Goal: Information Seeking & Learning: Learn about a topic

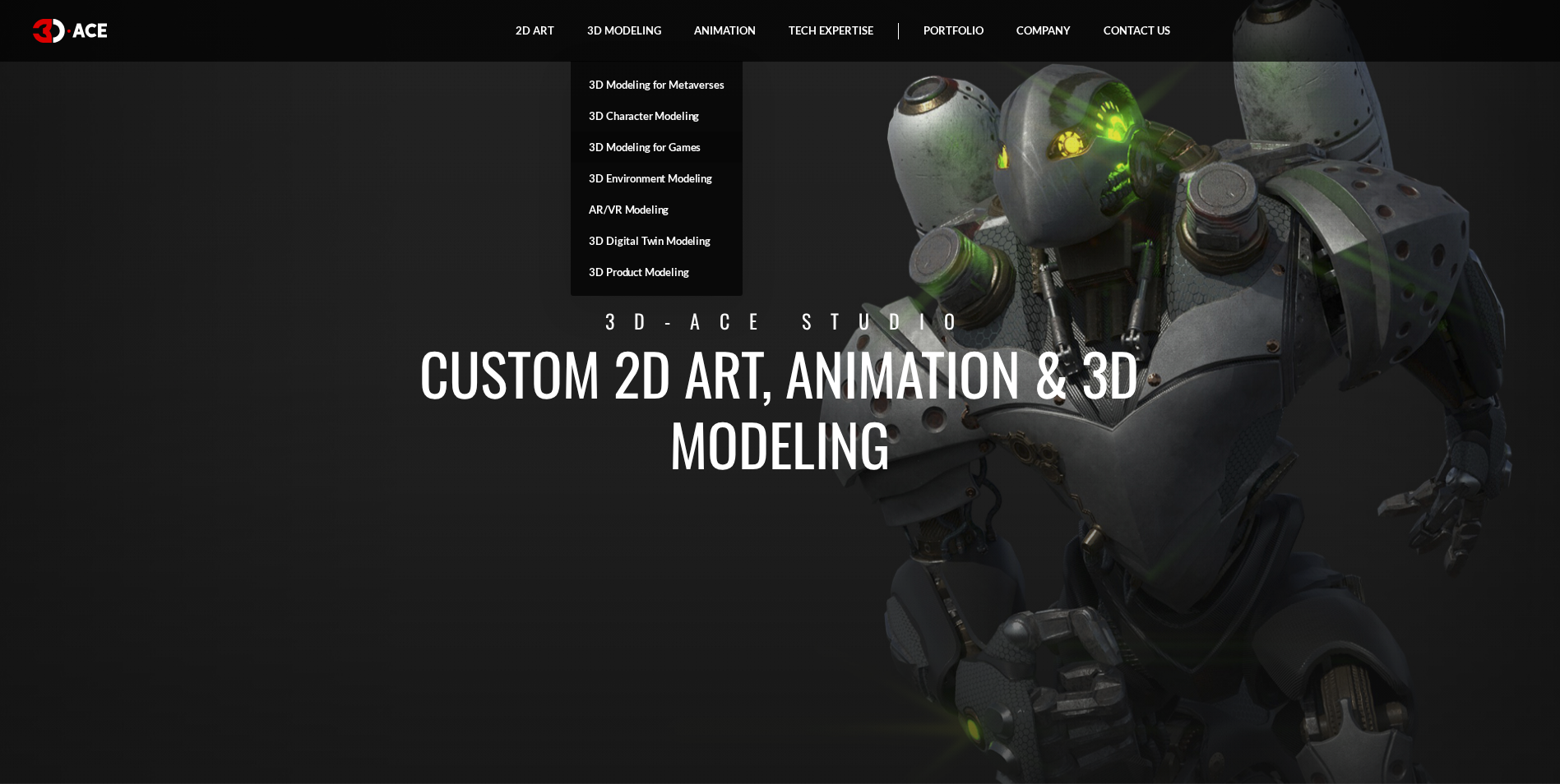
click at [648, 148] on link "3D Modeling for Games" at bounding box center [656, 147] width 171 height 31
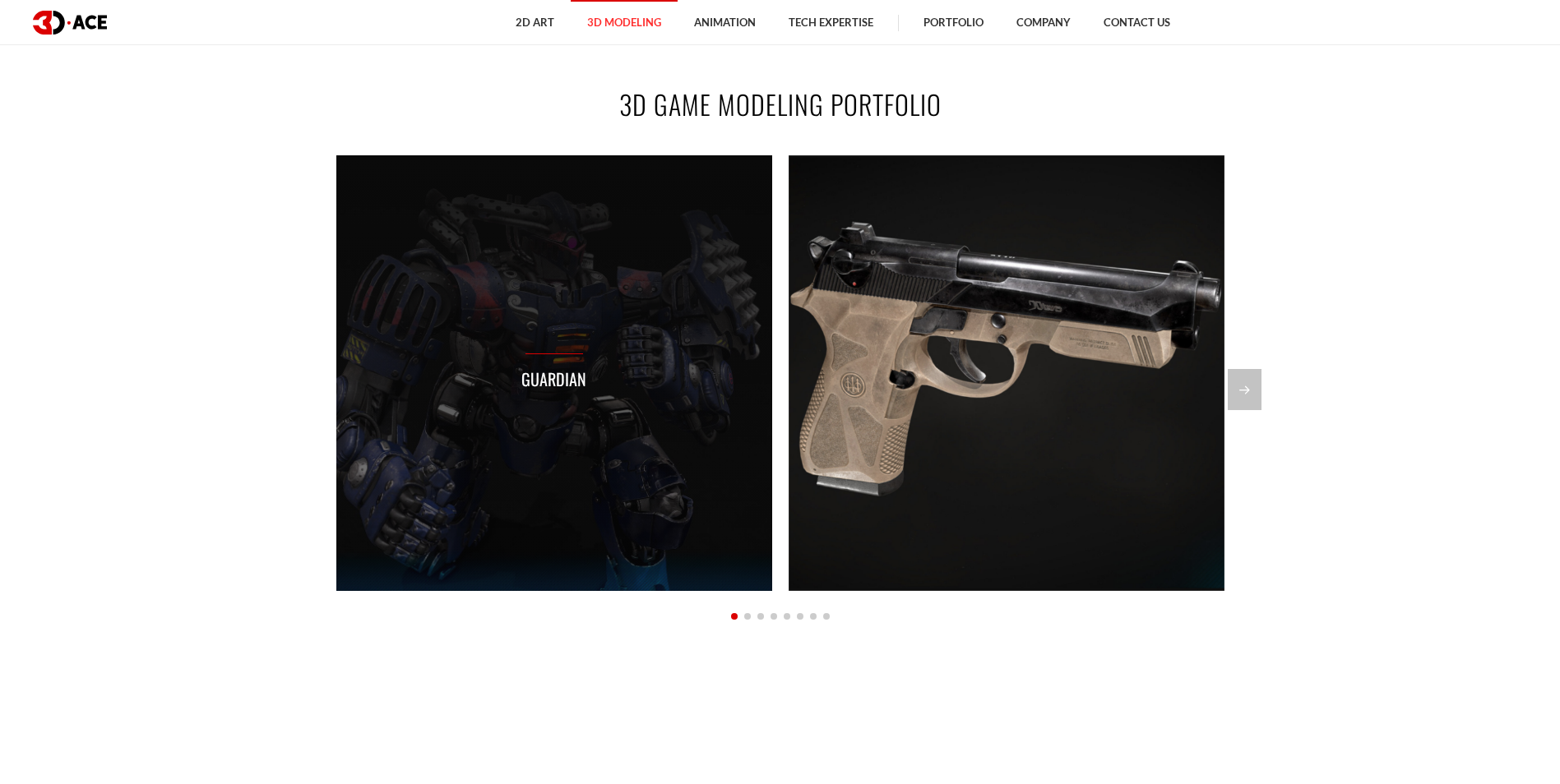
scroll to position [1725, 0]
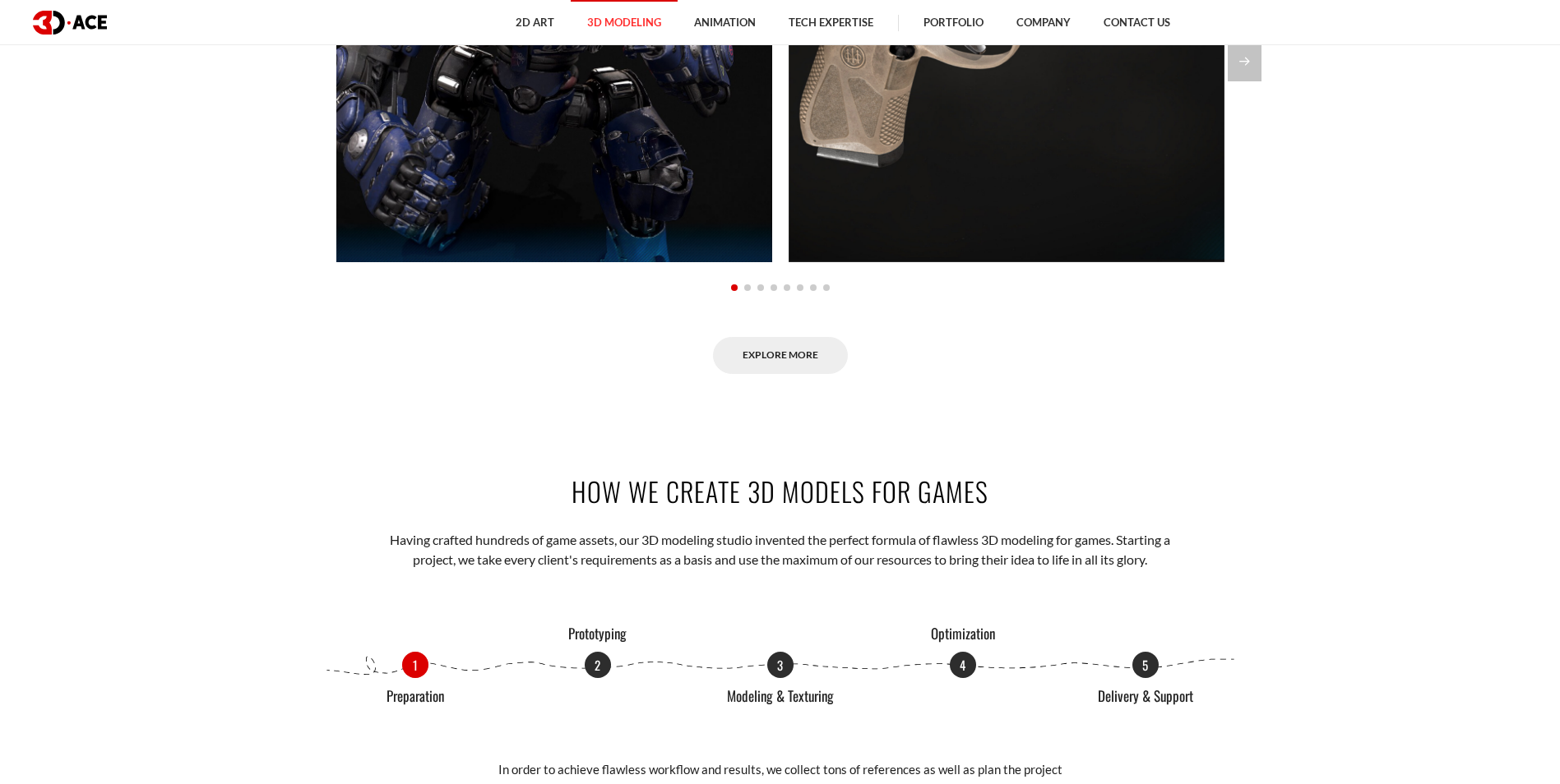
click at [747, 290] on div at bounding box center [780, 286] width 888 height 18
click at [746, 288] on span "Go to slide 2" at bounding box center [747, 288] width 7 height 7
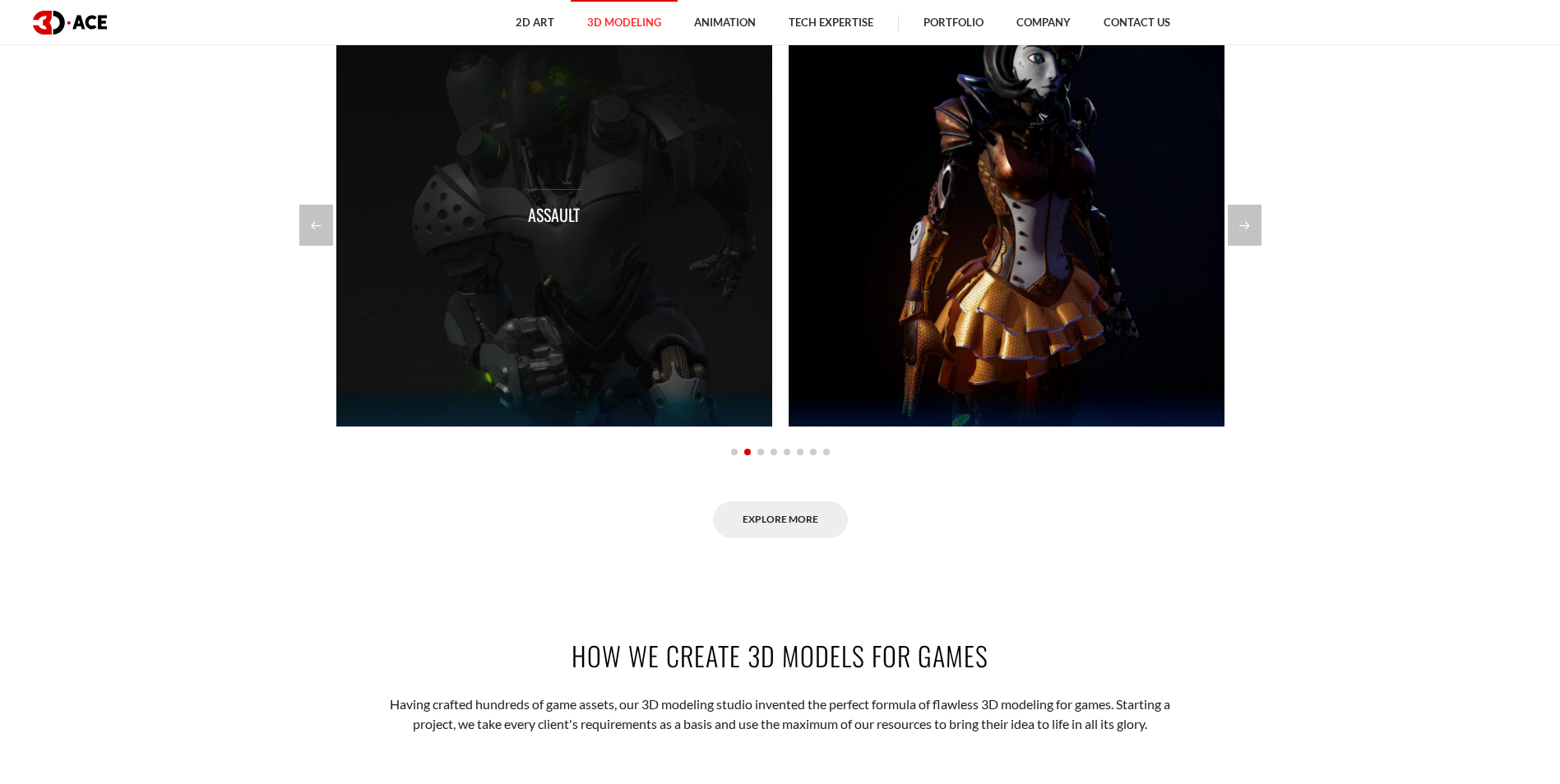
scroll to position [1480, 0]
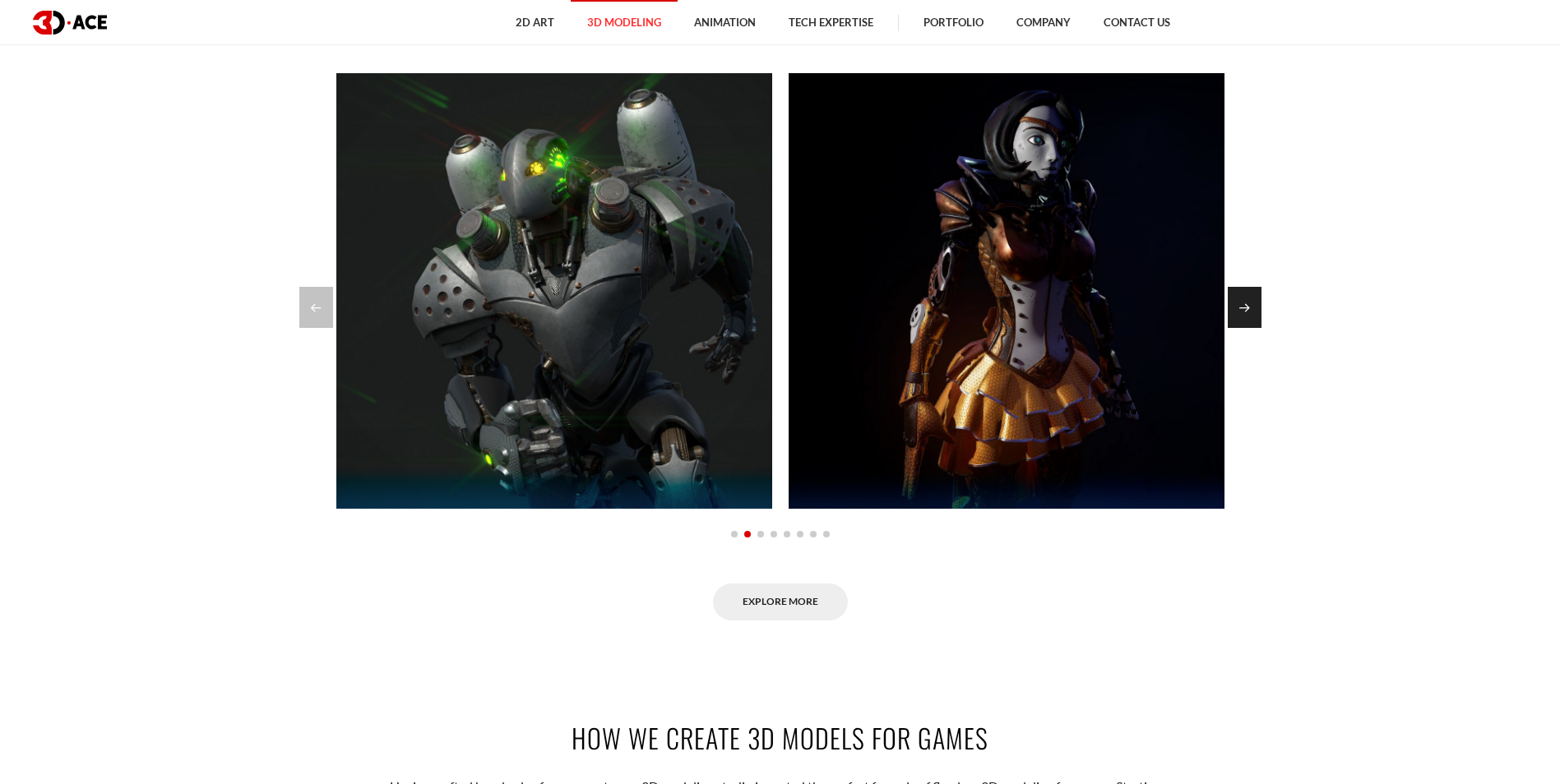
click at [1253, 309] on div "Next slide" at bounding box center [1244, 307] width 34 height 41
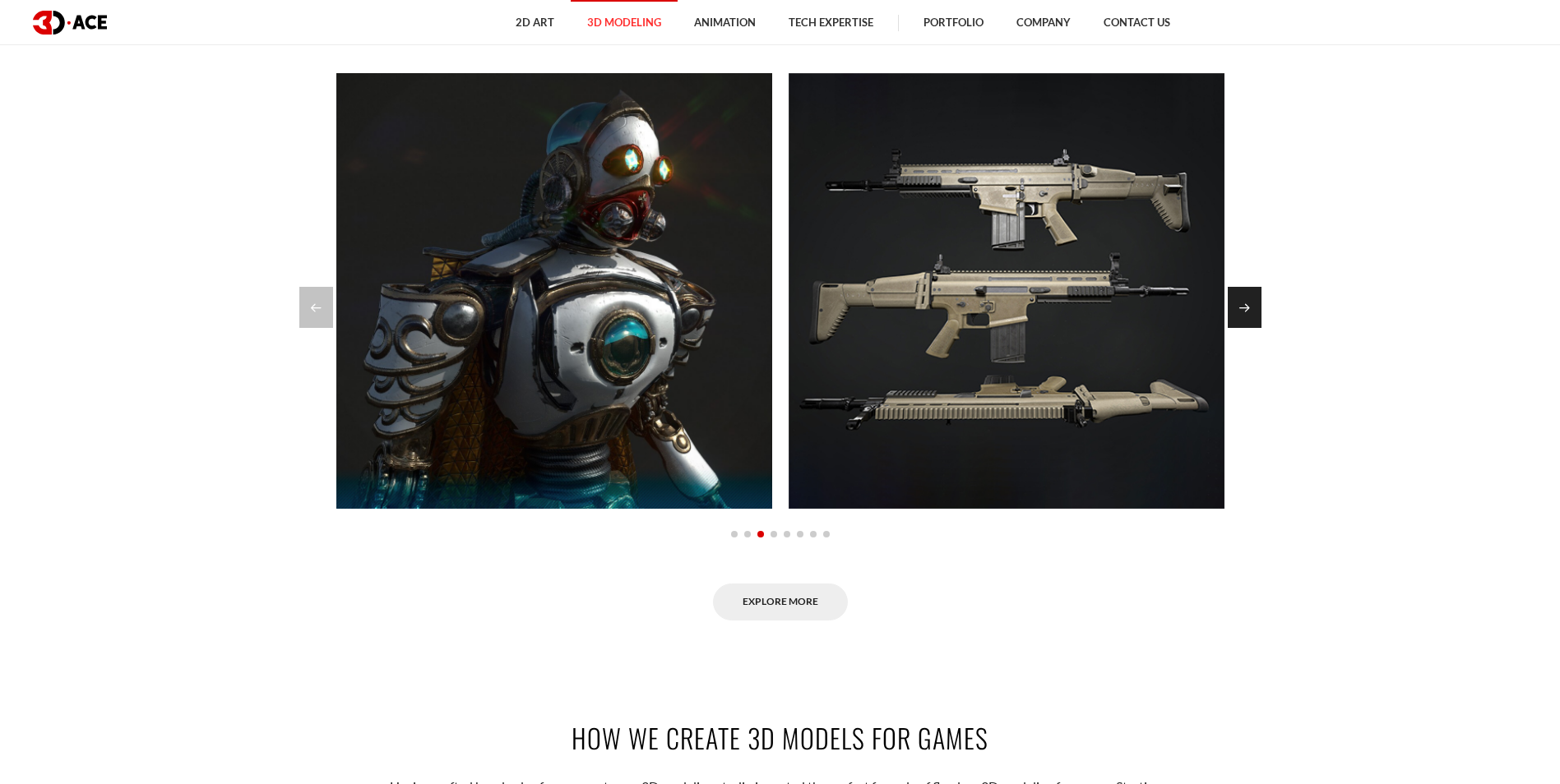
click at [1253, 309] on div "Next slide" at bounding box center [1244, 307] width 34 height 41
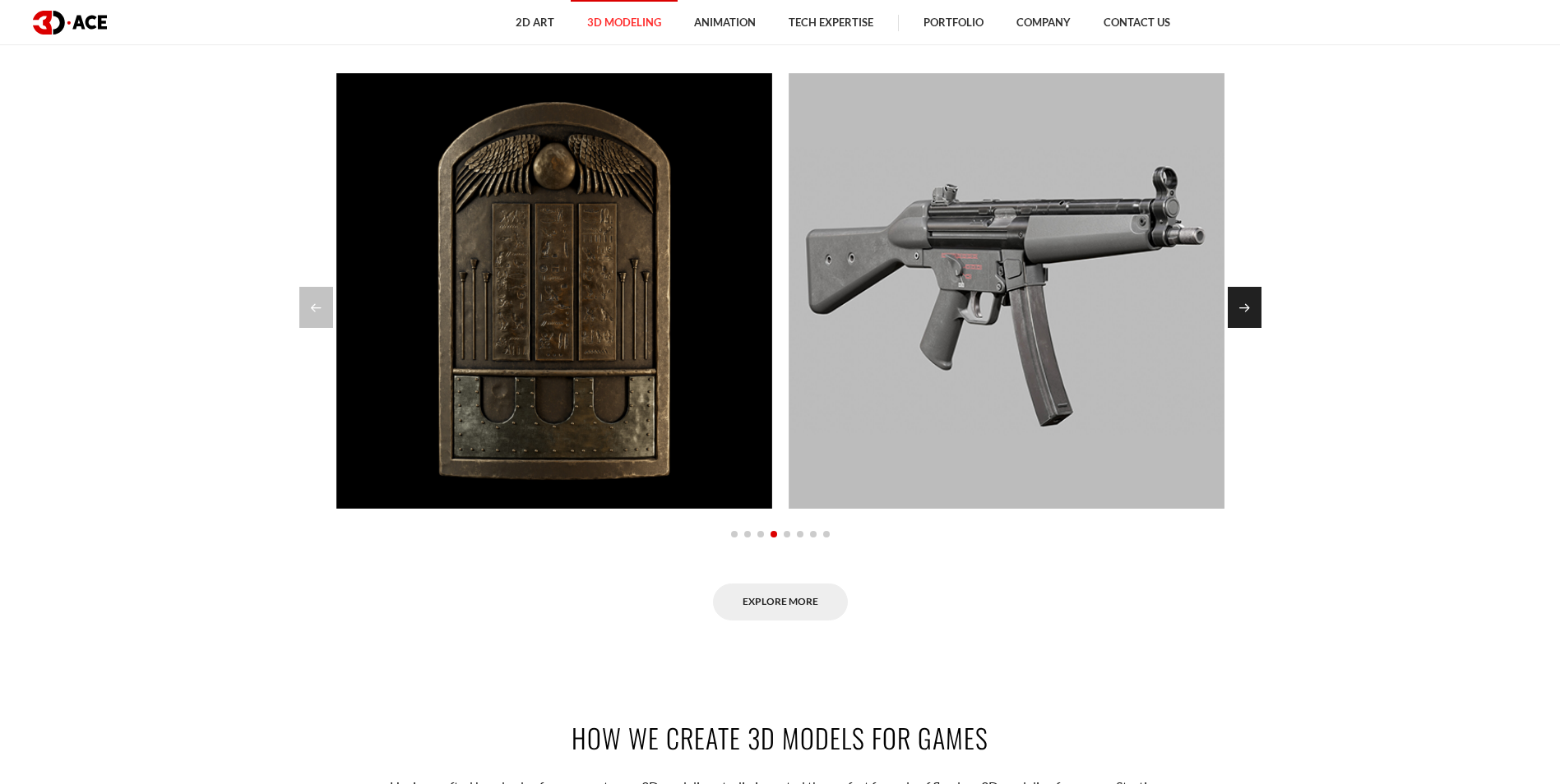
click at [1253, 309] on div "Next slide" at bounding box center [1244, 307] width 34 height 41
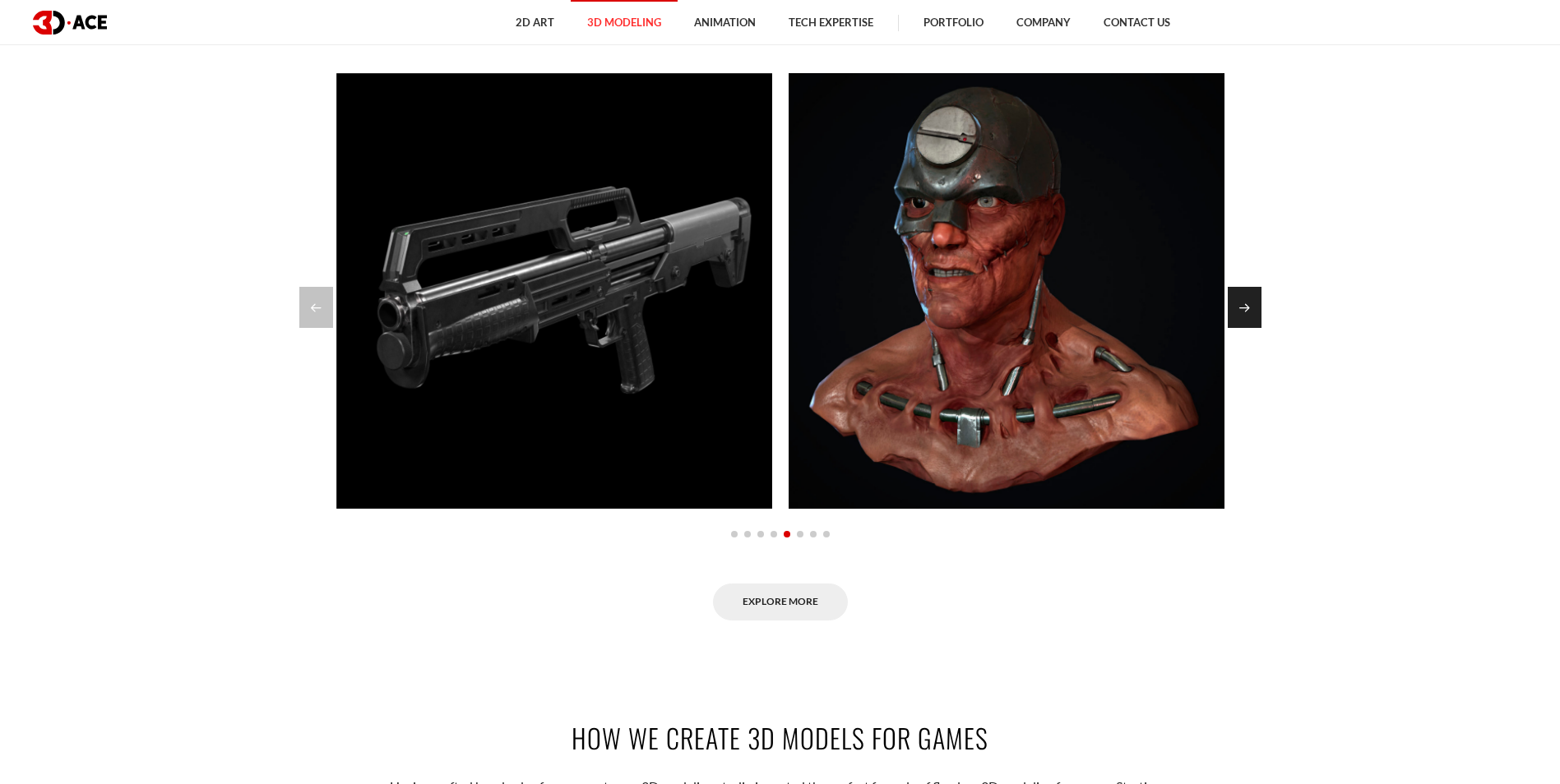
click at [1253, 309] on div "Next slide" at bounding box center [1244, 307] width 34 height 41
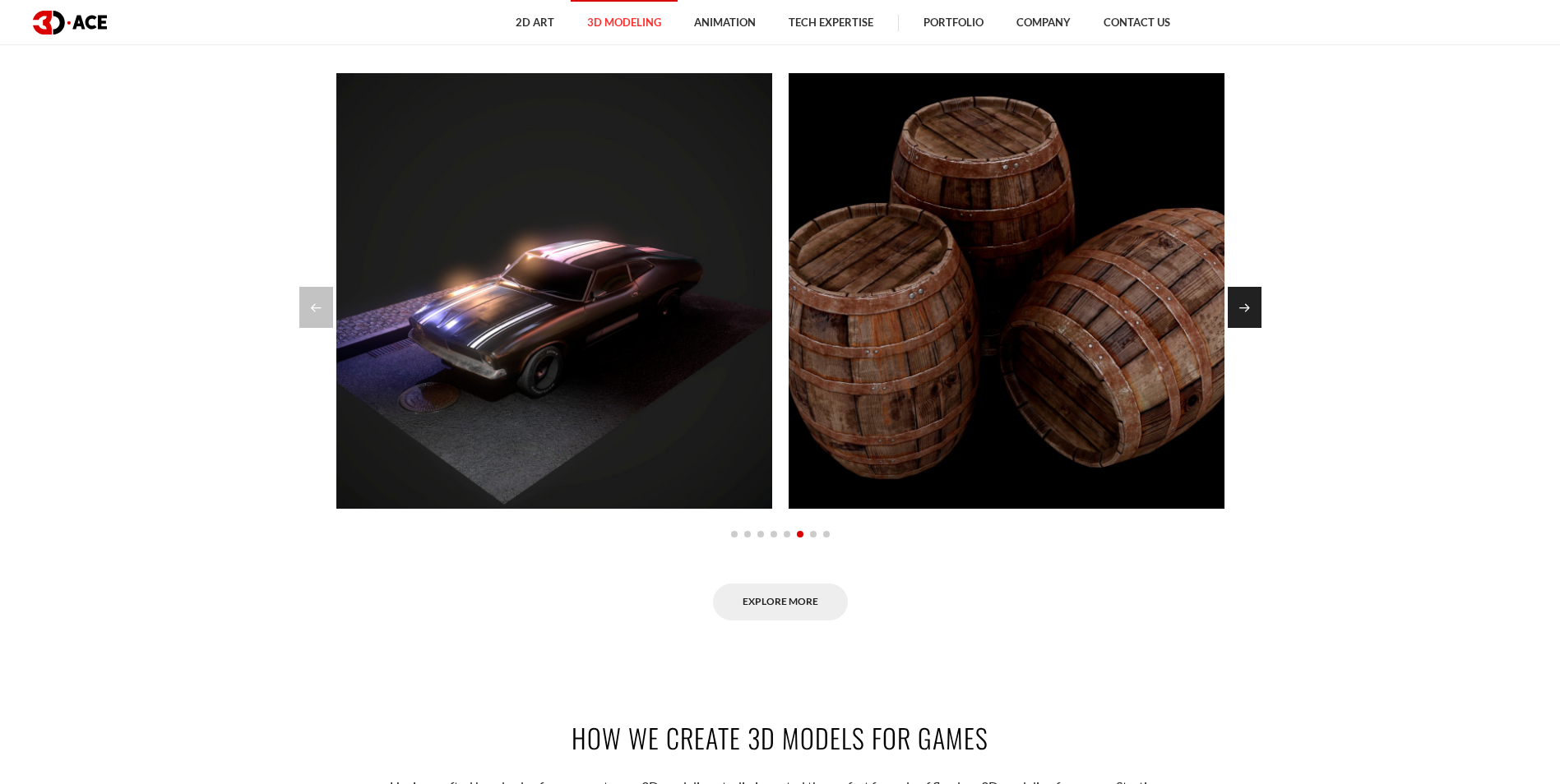
click at [1253, 309] on div "Next slide" at bounding box center [1244, 307] width 34 height 41
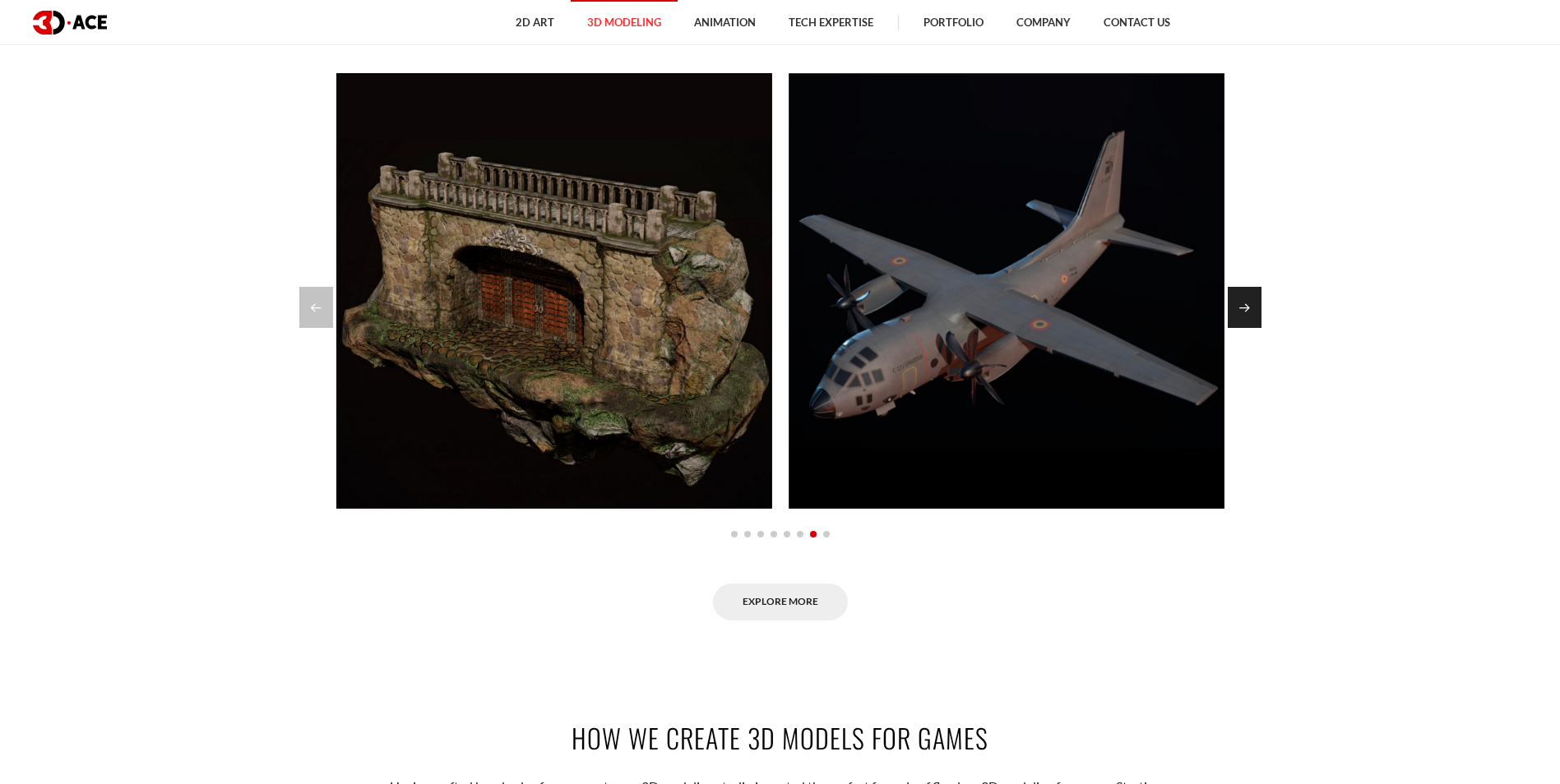
click at [1253, 308] on div "Next slide" at bounding box center [1244, 307] width 34 height 41
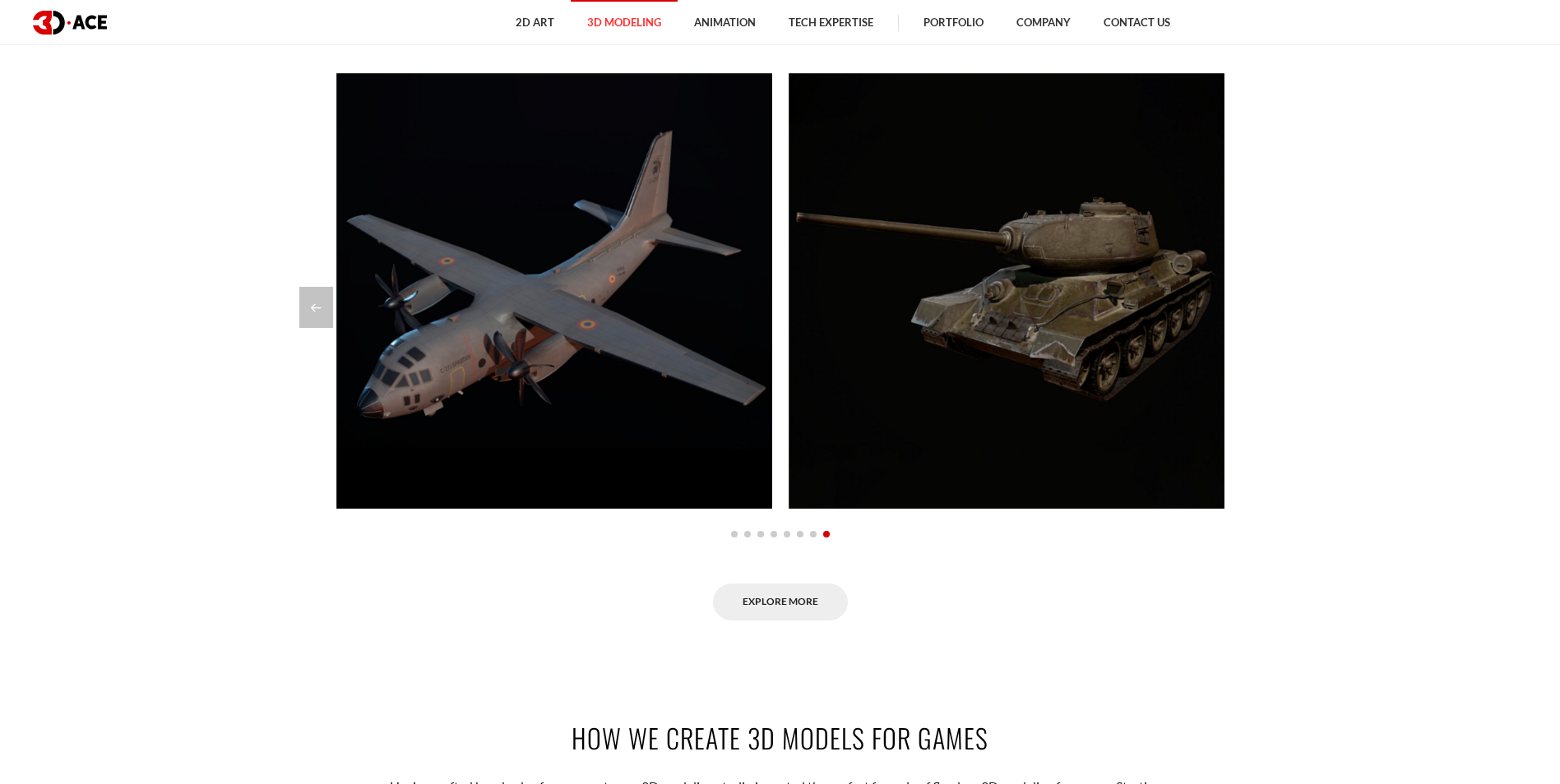
click at [1253, 308] on div at bounding box center [780, 307] width 962 height 41
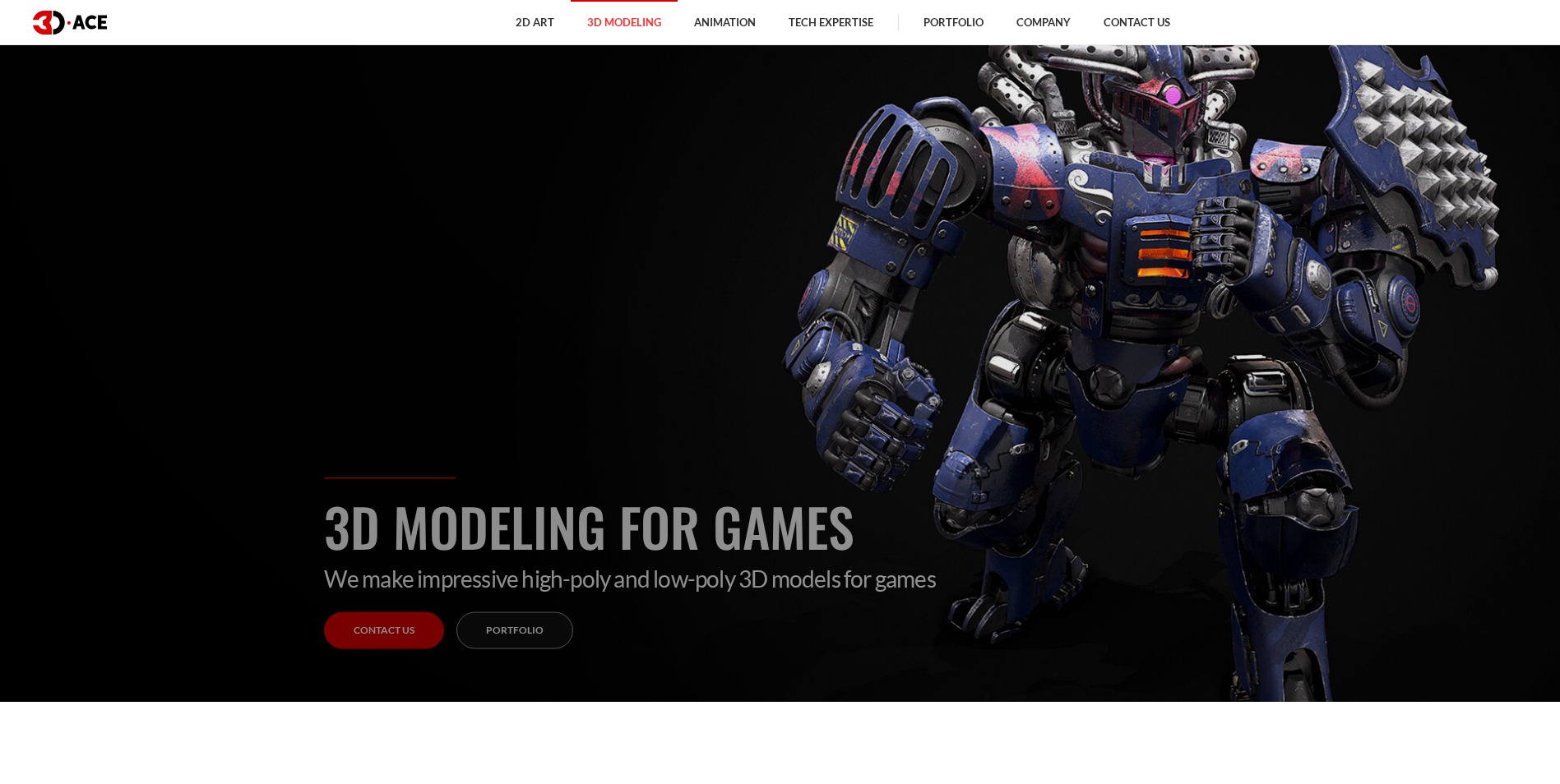
scroll to position [0, 0]
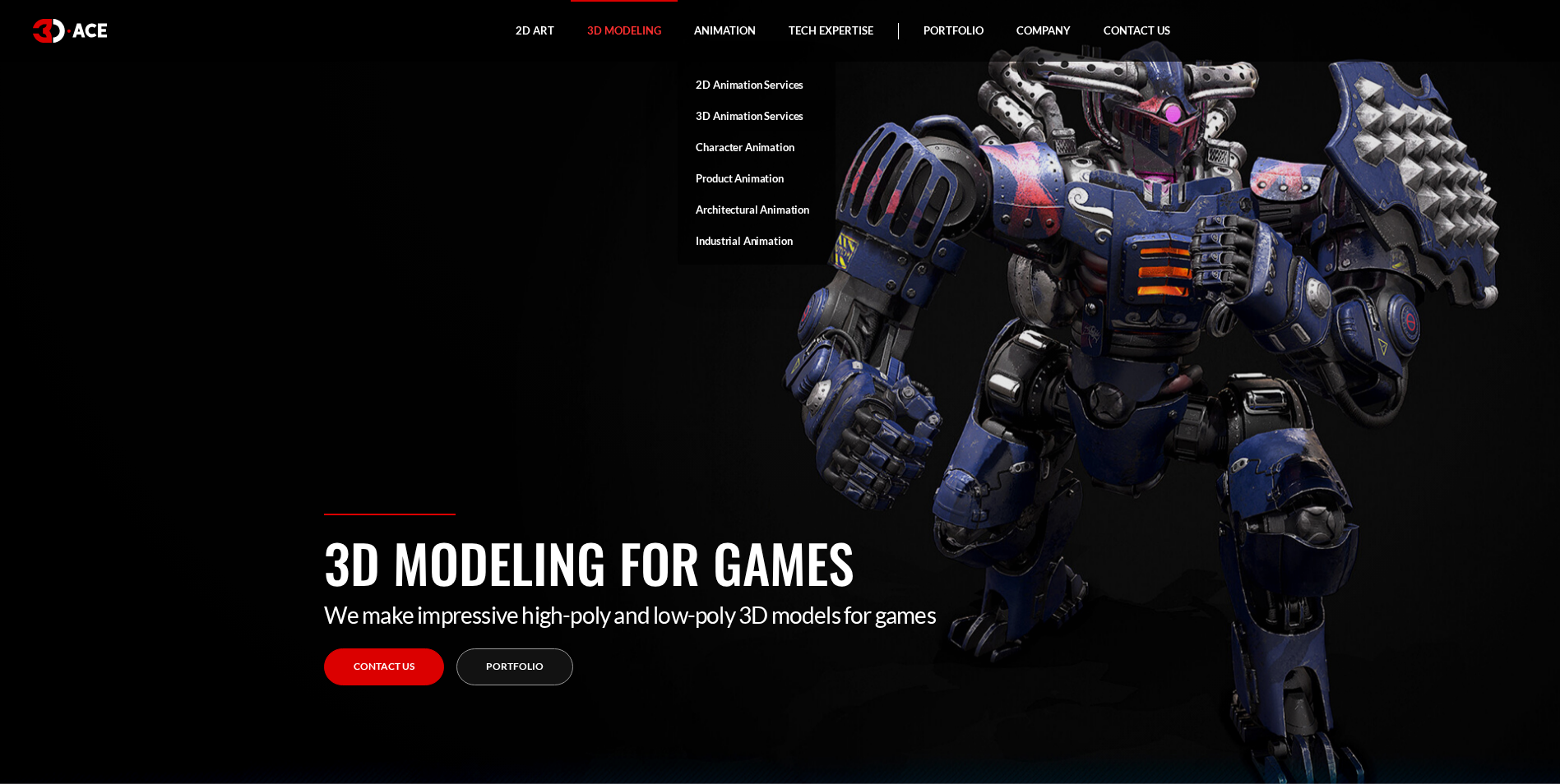
click at [727, 113] on link "3D Animation Services" at bounding box center [756, 116] width 157 height 31
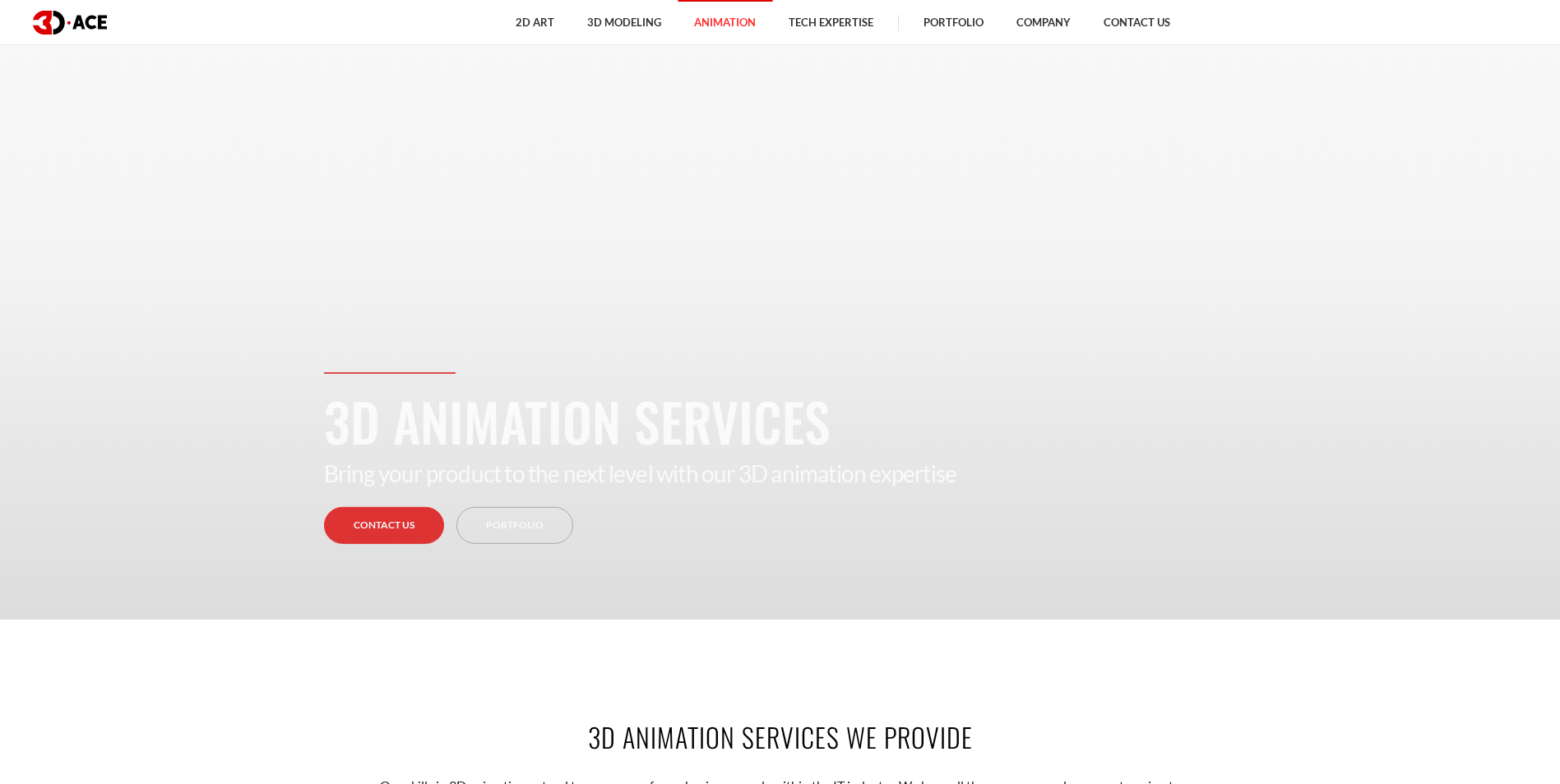
scroll to position [83, 0]
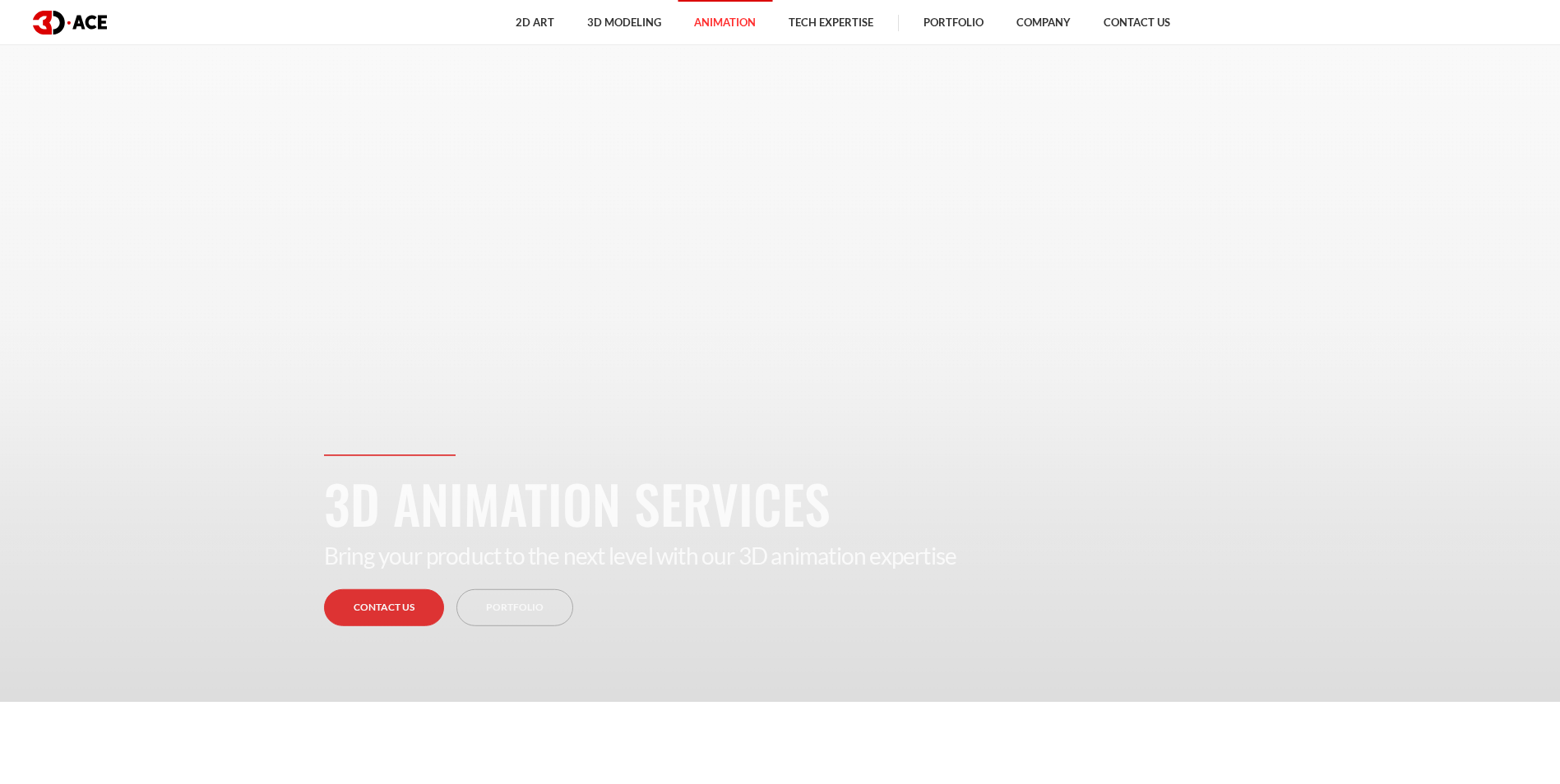
click at [969, 12] on link "Portfolio" at bounding box center [953, 22] width 93 height 46
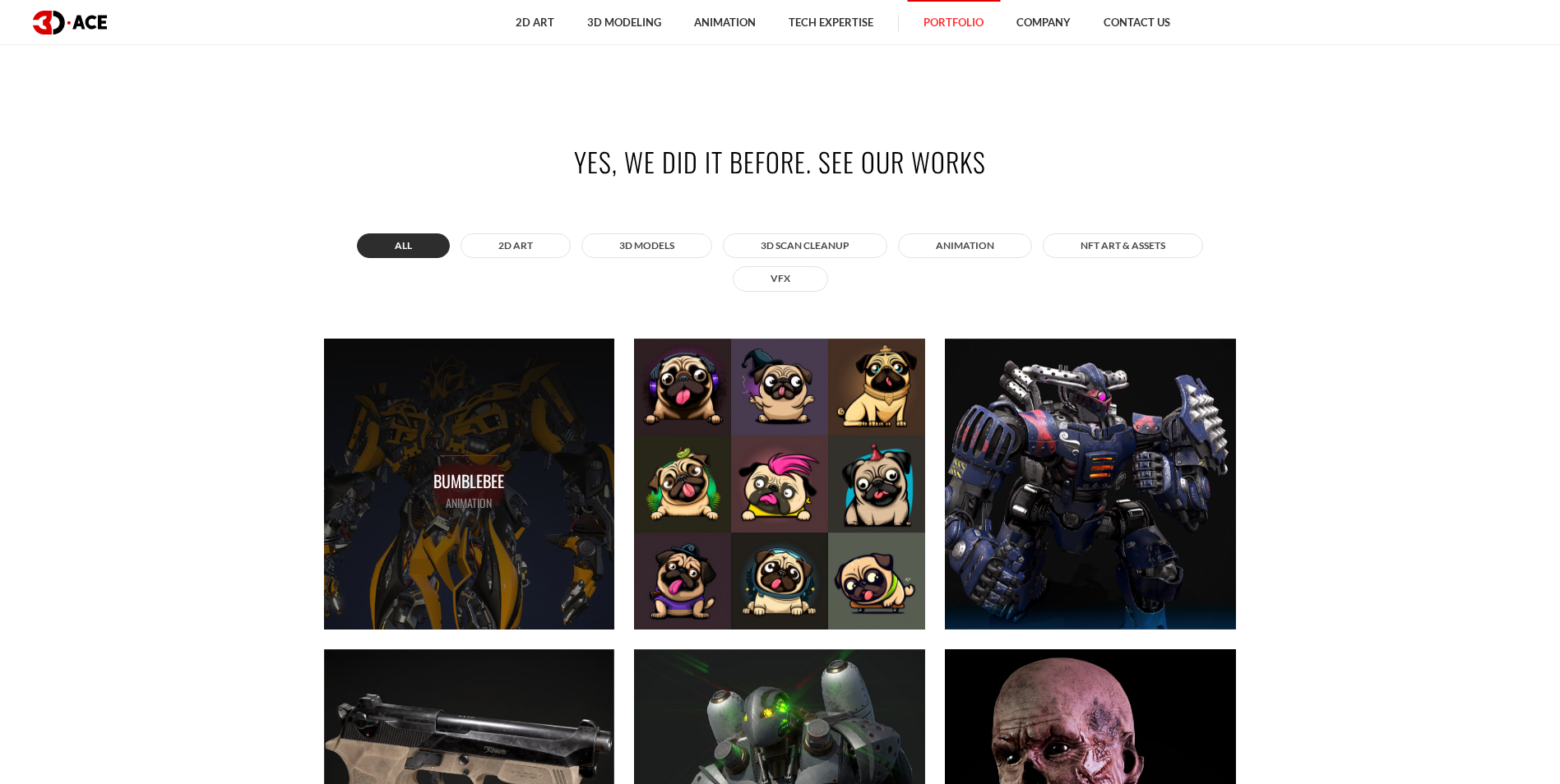
scroll to position [904, 0]
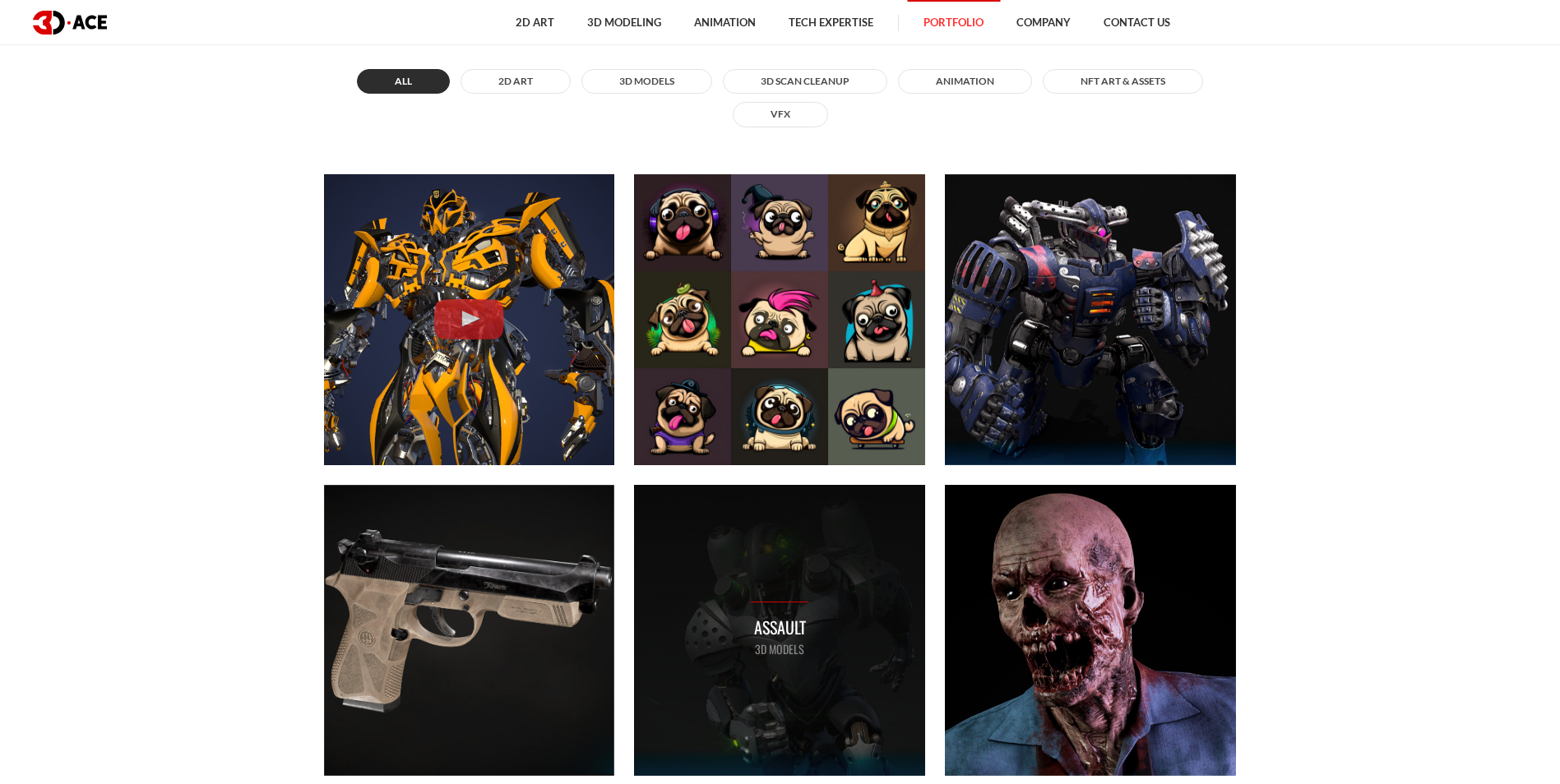
click at [775, 605] on div "Assault 3D MODELS" at bounding box center [779, 630] width 57 height 56
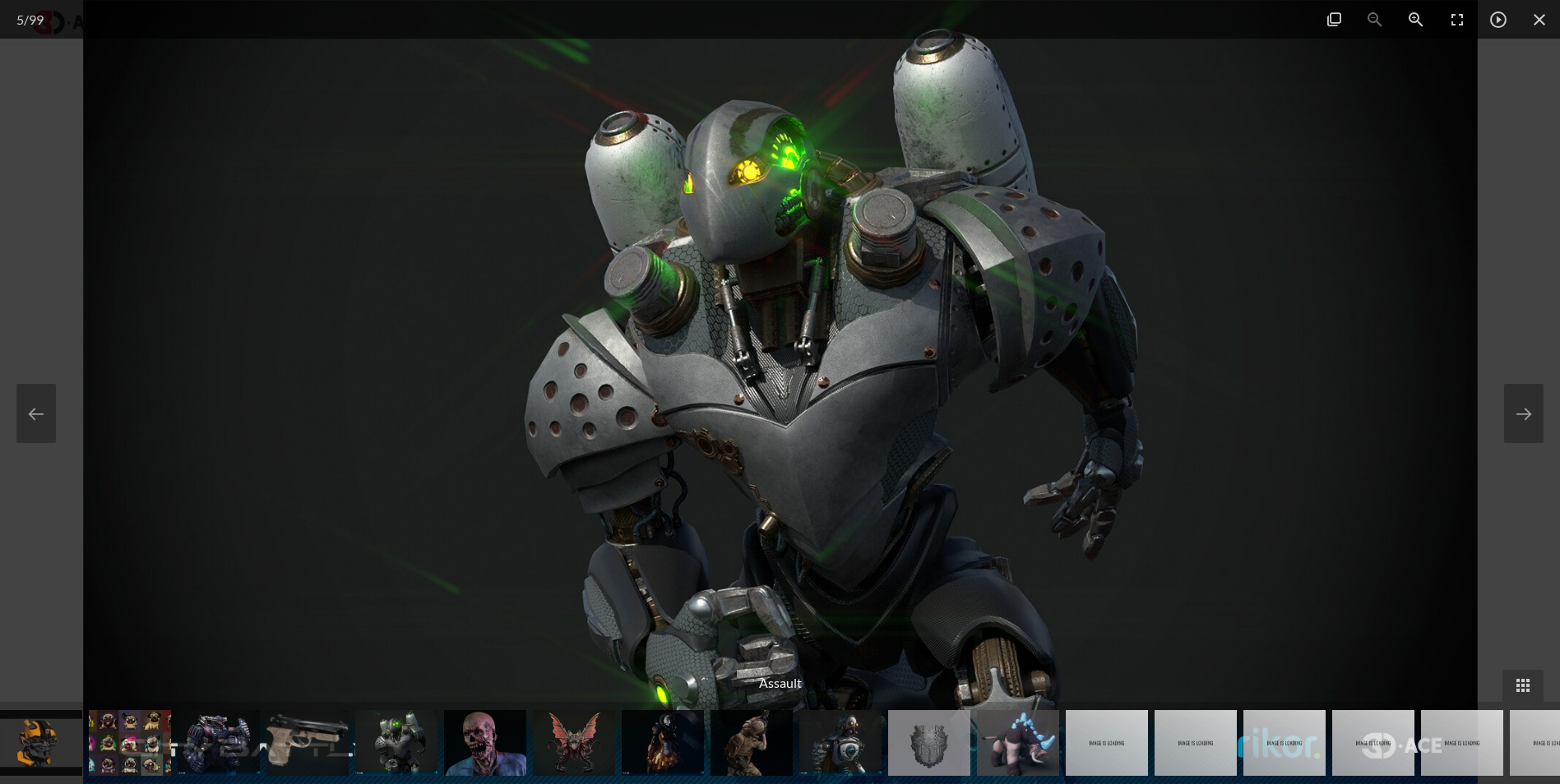
click at [1532, 579] on div at bounding box center [780, 392] width 1560 height 784
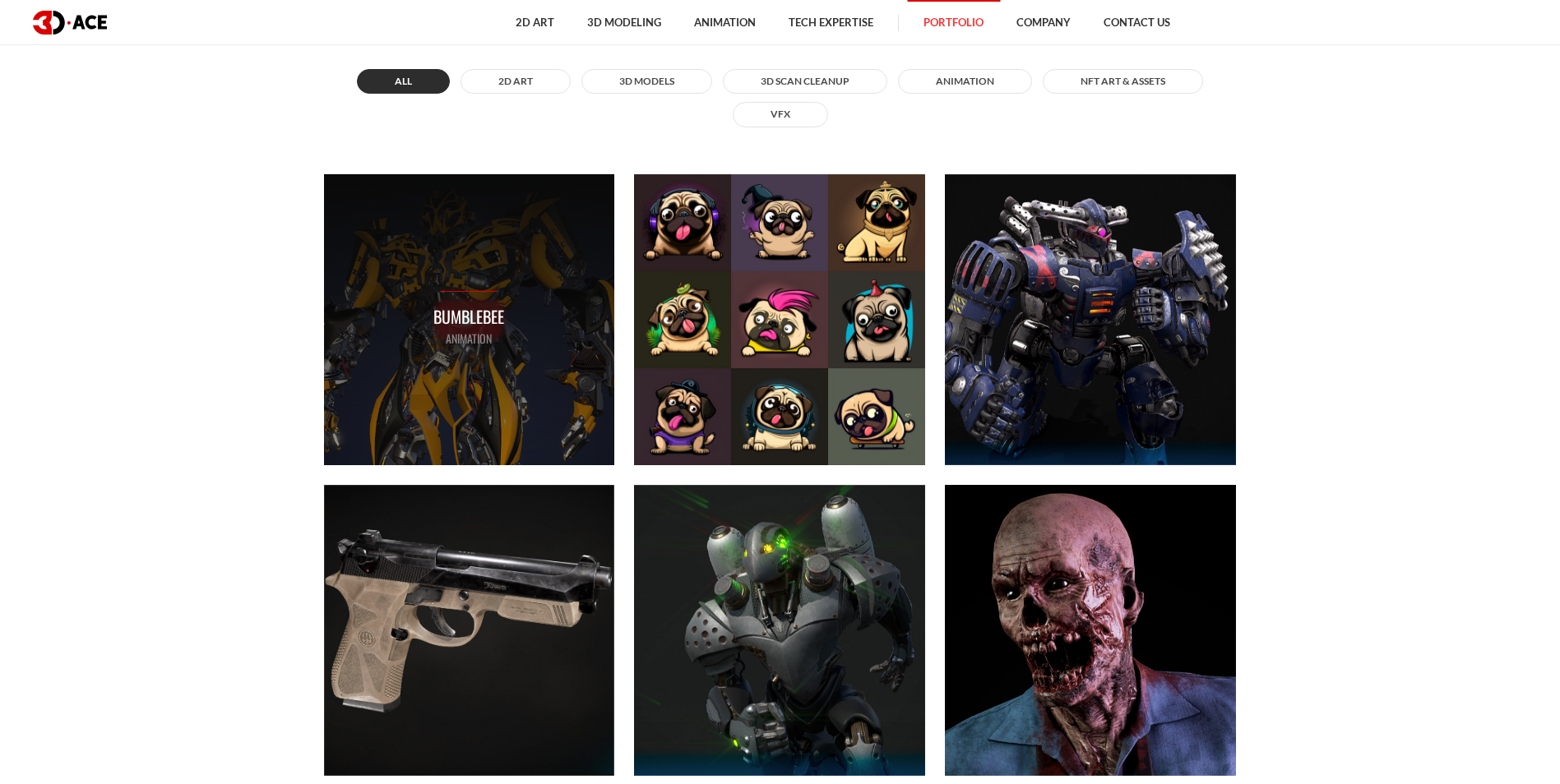
click at [485, 324] on p "Bumblebee" at bounding box center [468, 317] width 71 height 25
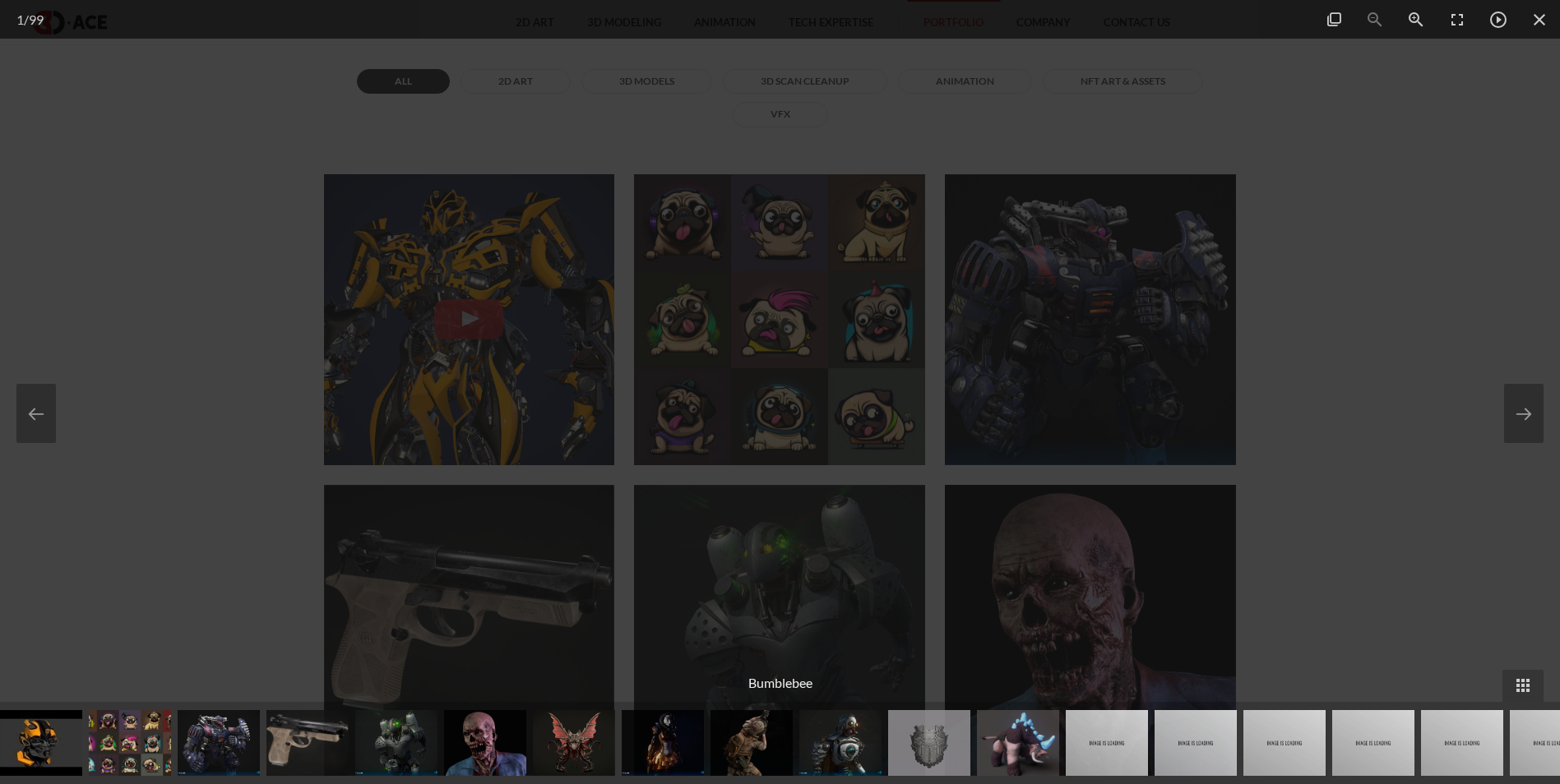
click at [1379, 526] on div at bounding box center [780, 392] width 1560 height 784
click at [1384, 508] on div at bounding box center [780, 392] width 1560 height 784
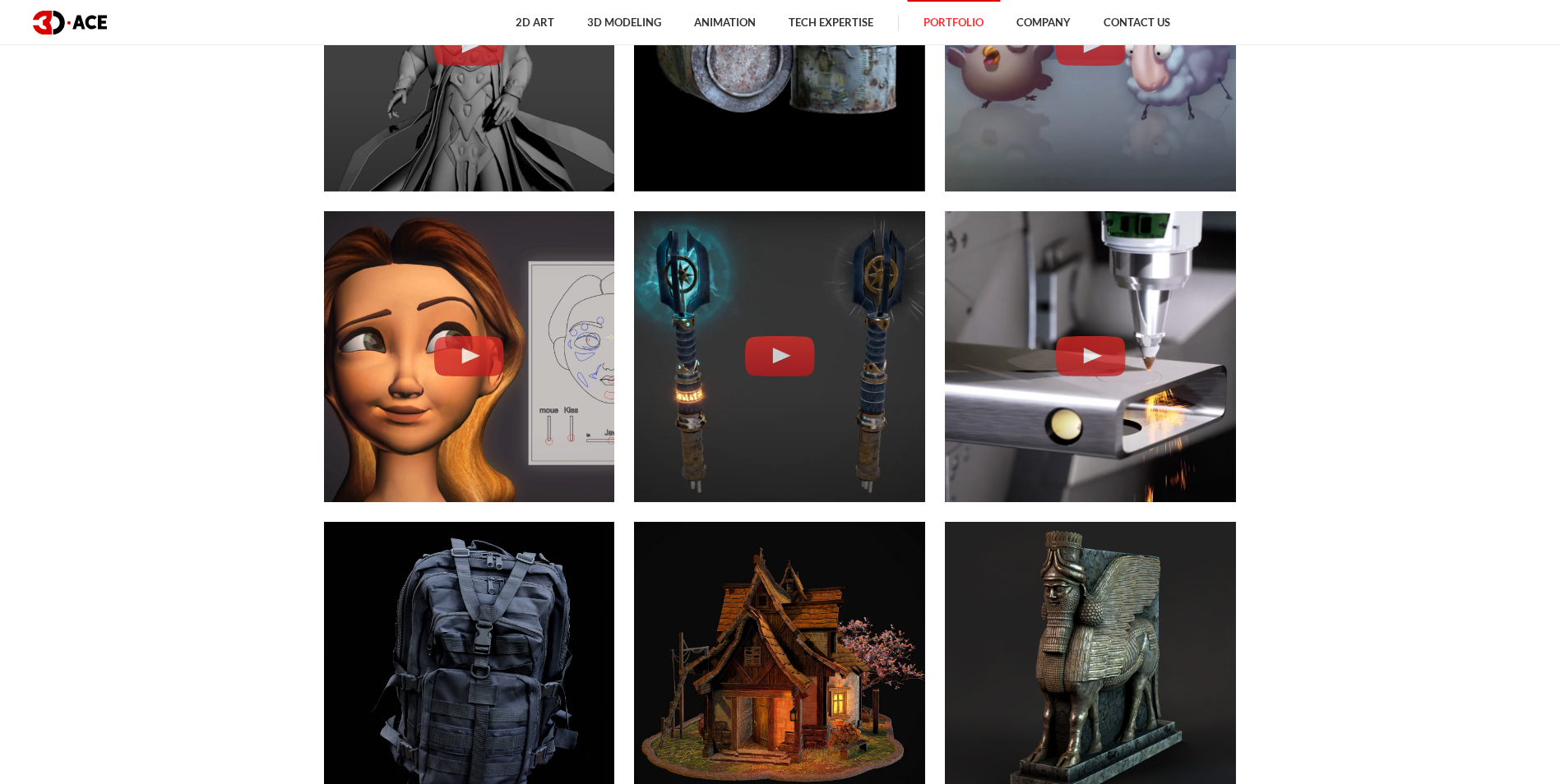
scroll to position [3122, 0]
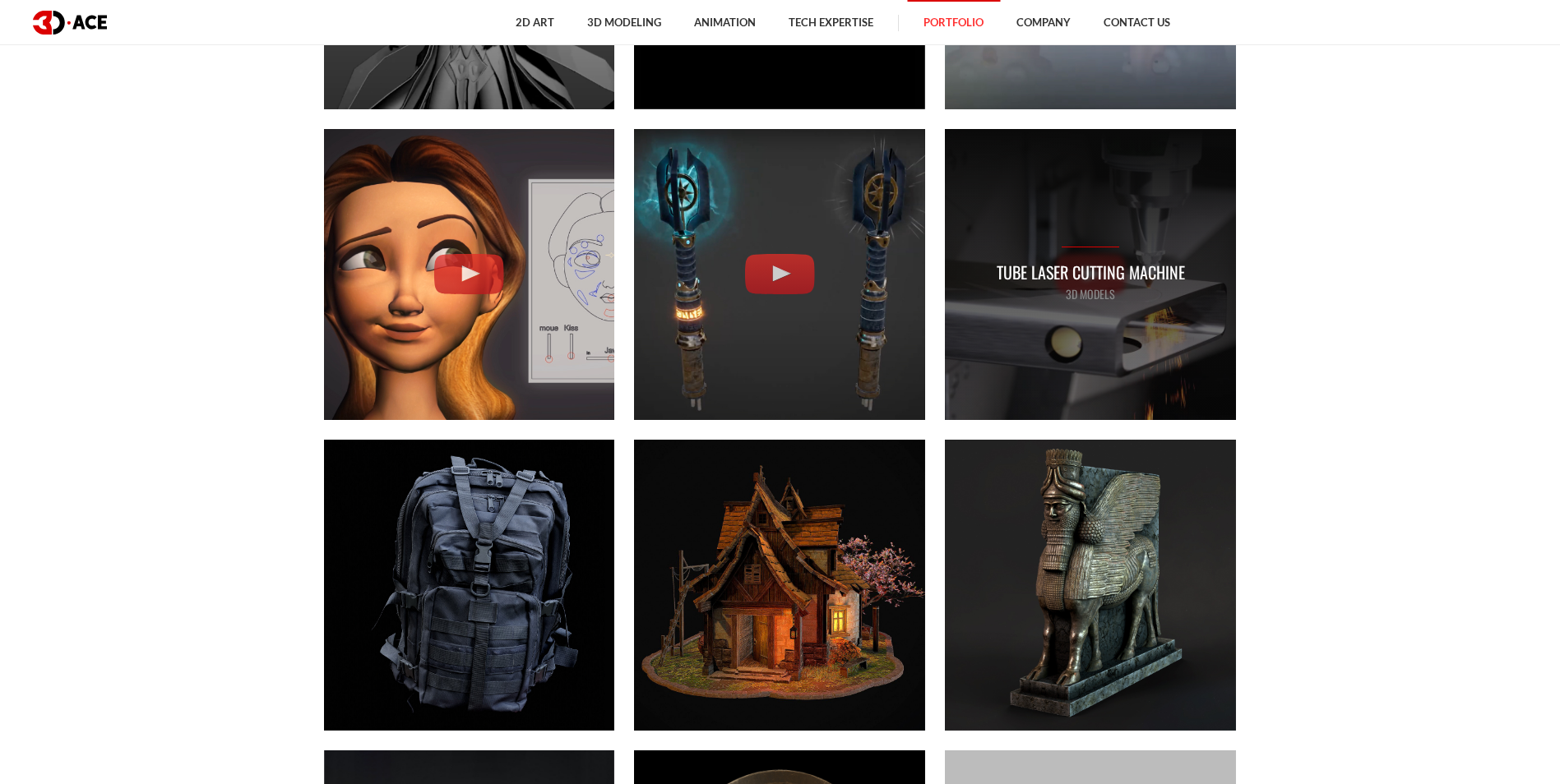
click at [1113, 264] on p "Tube Laser Cutting Machine" at bounding box center [1091, 272] width 189 height 25
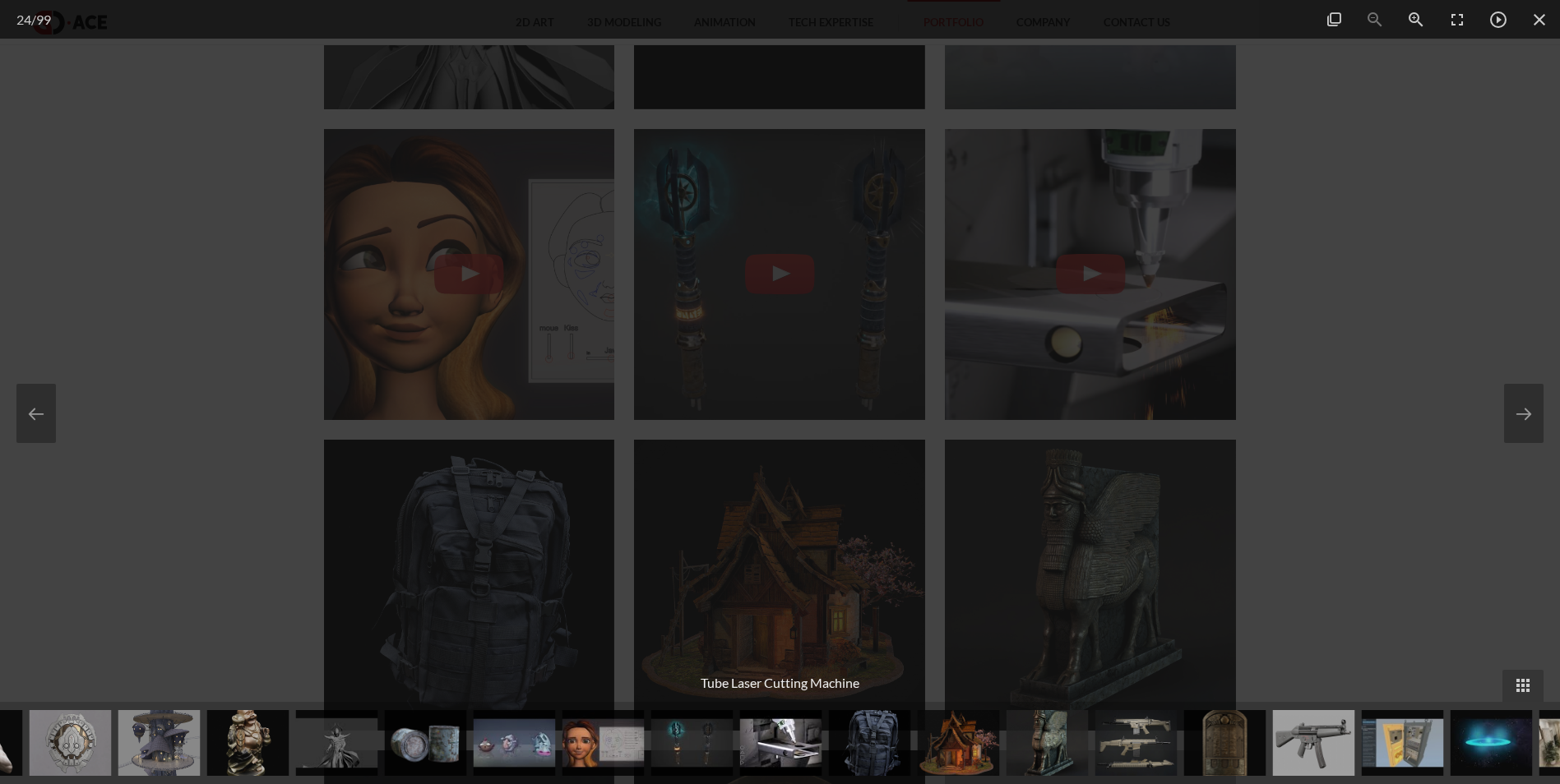
click at [1348, 492] on div at bounding box center [780, 392] width 1560 height 784
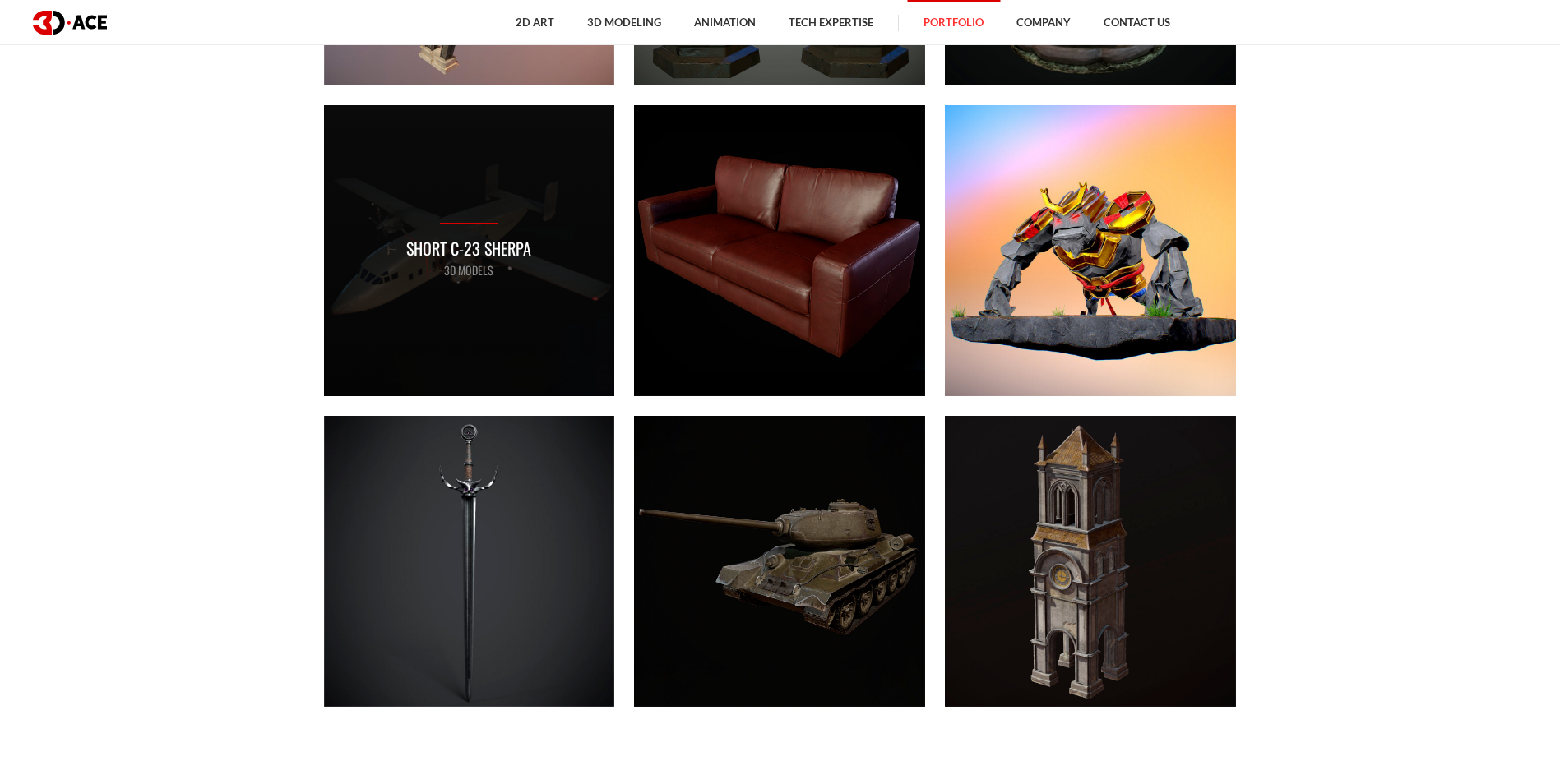
scroll to position [10930, 0]
